Goal: Find specific page/section: Find specific page/section

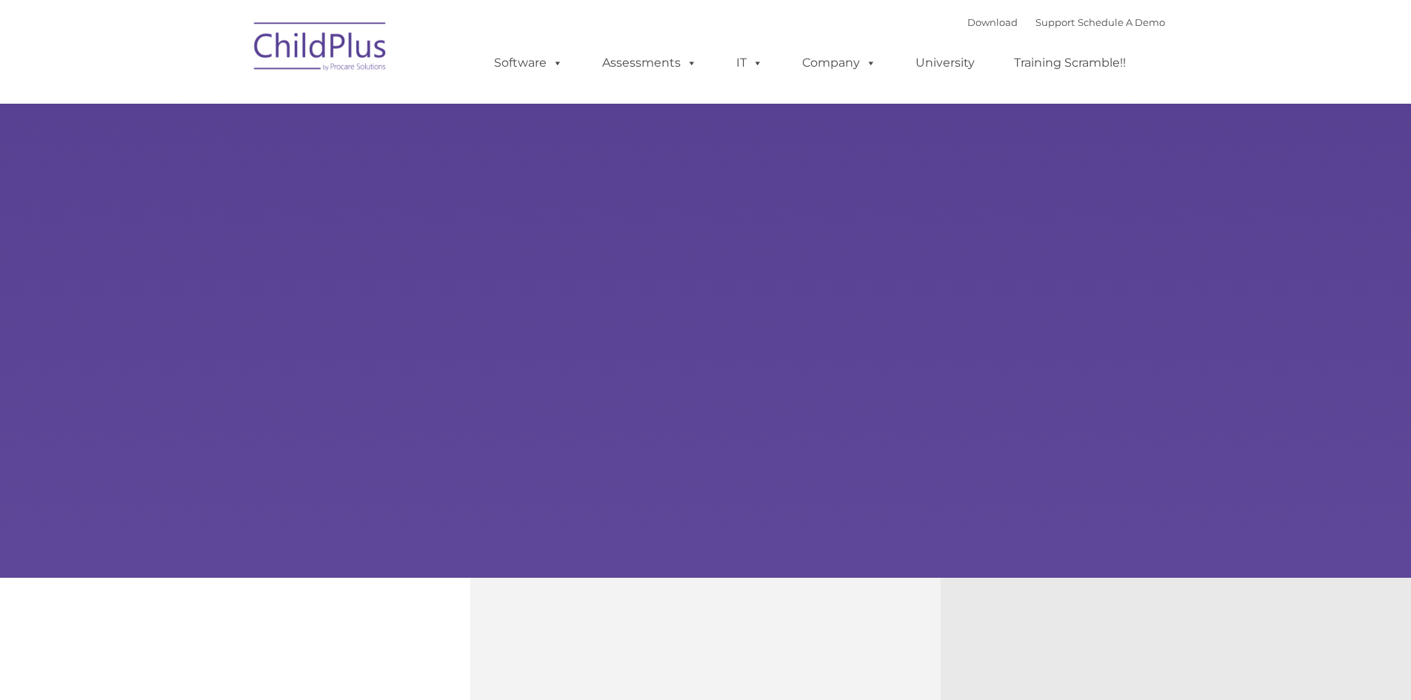
type input ""
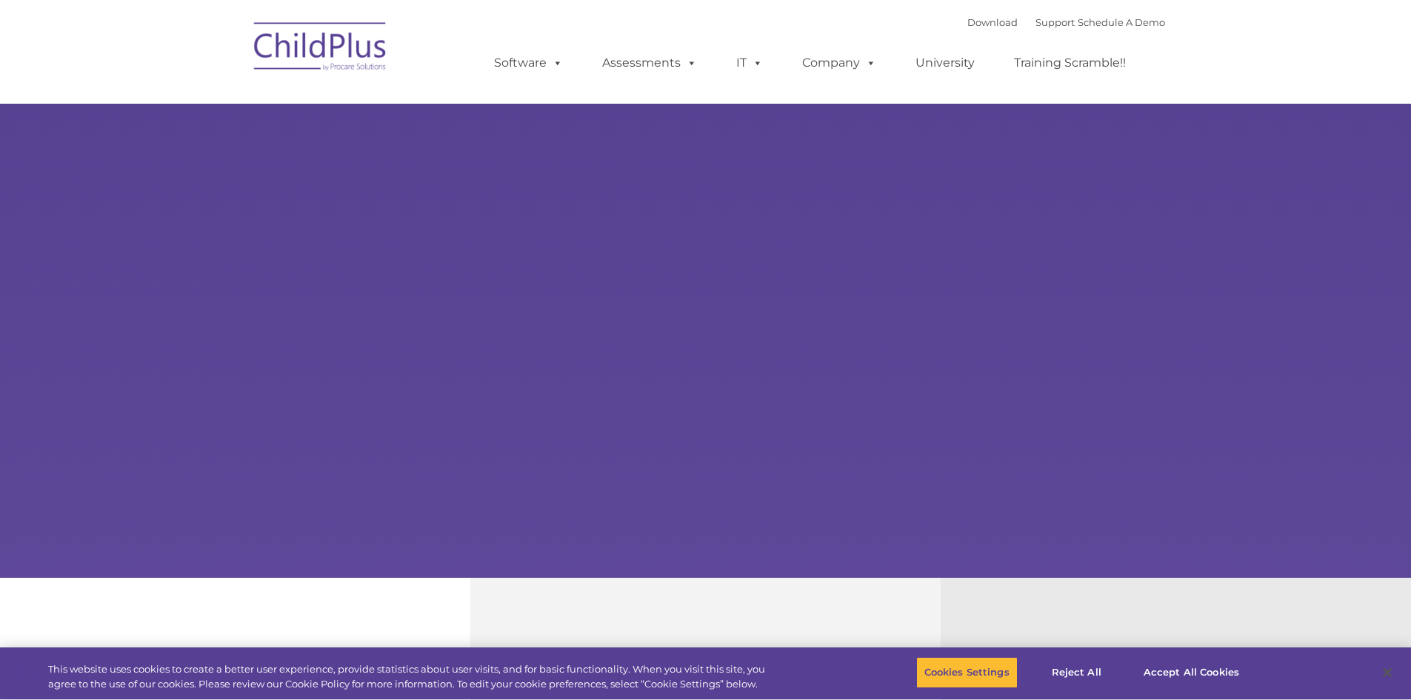
select select "MEDIUM"
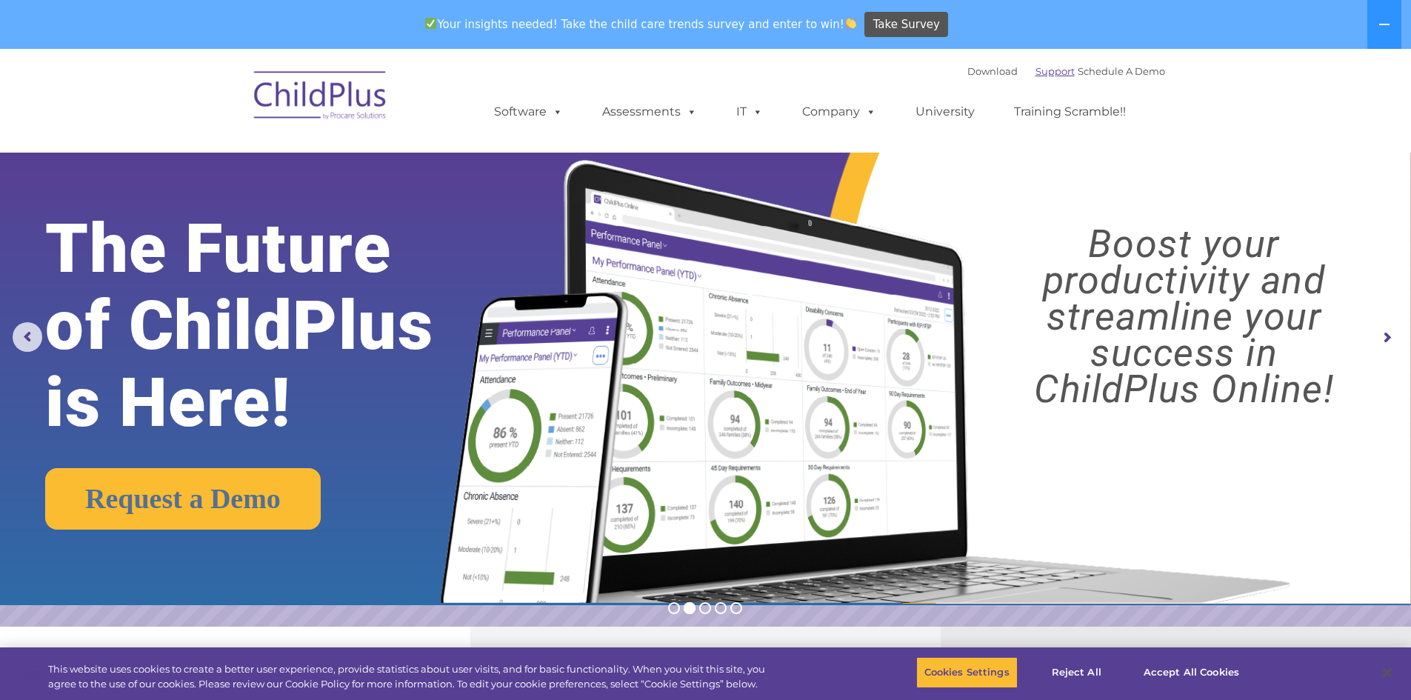
click at [1035, 70] on link "Support" at bounding box center [1054, 71] width 39 height 12
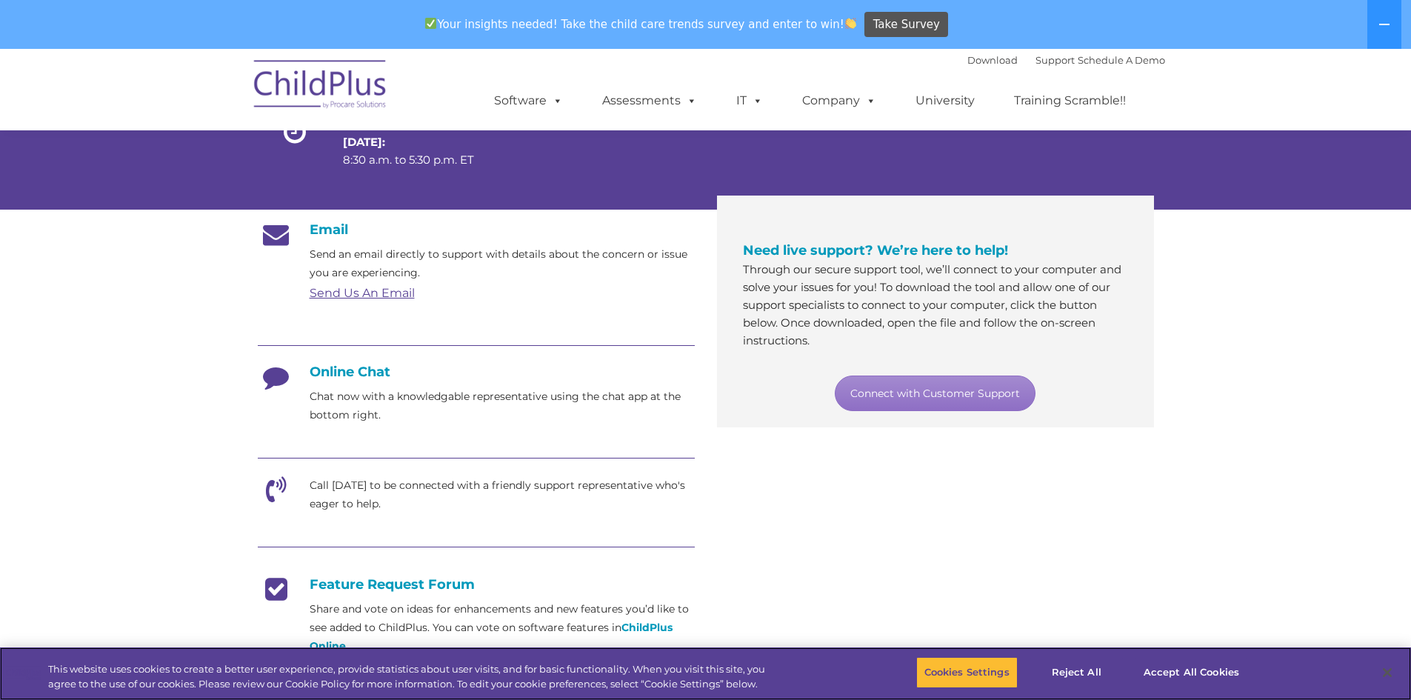
scroll to position [243, 0]
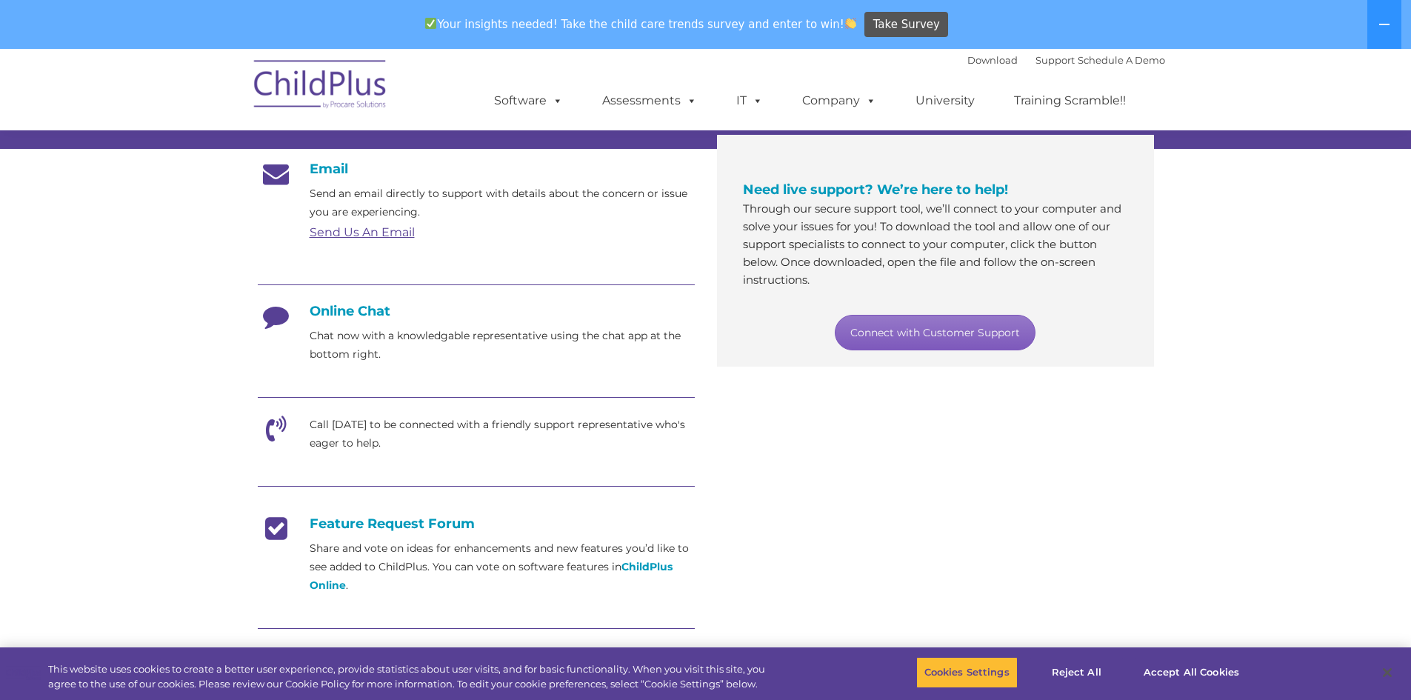
click at [941, 332] on link "Connect with Customer Support" at bounding box center [934, 333] width 201 height 36
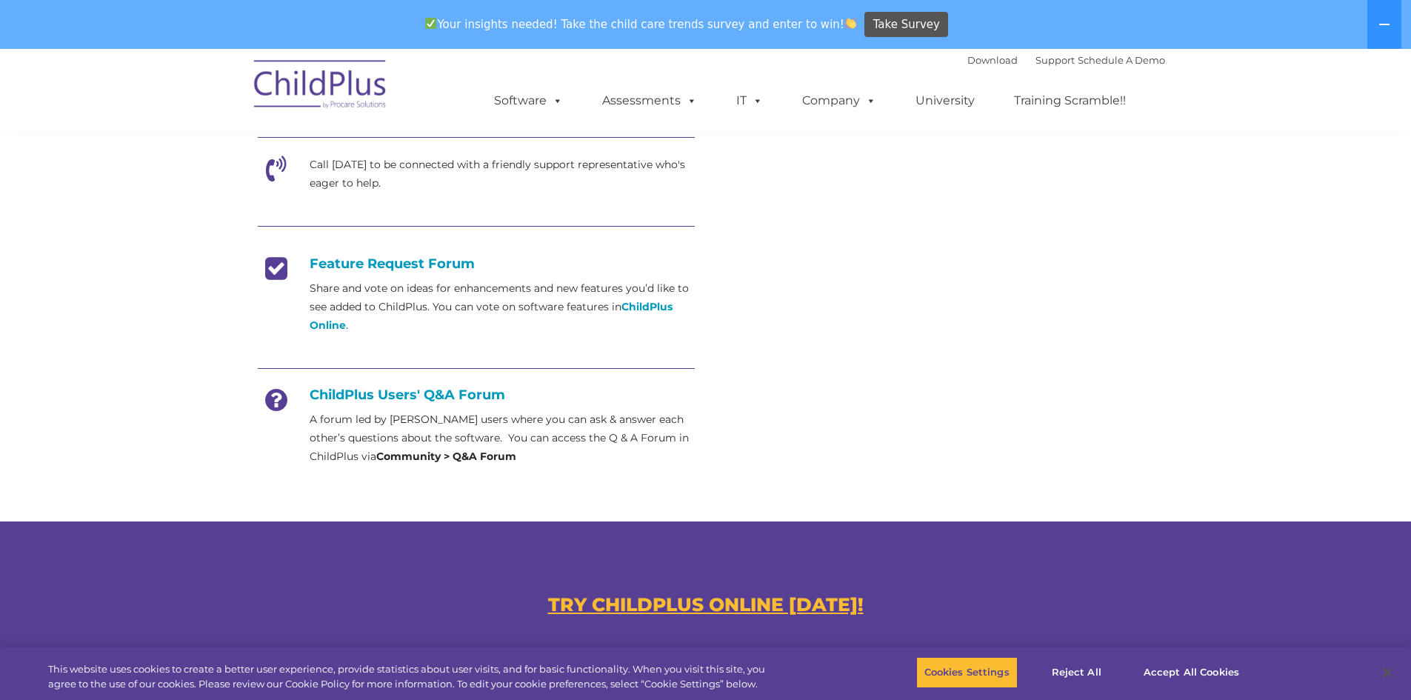
scroll to position [503, 0]
